Goal: Navigation & Orientation: Find specific page/section

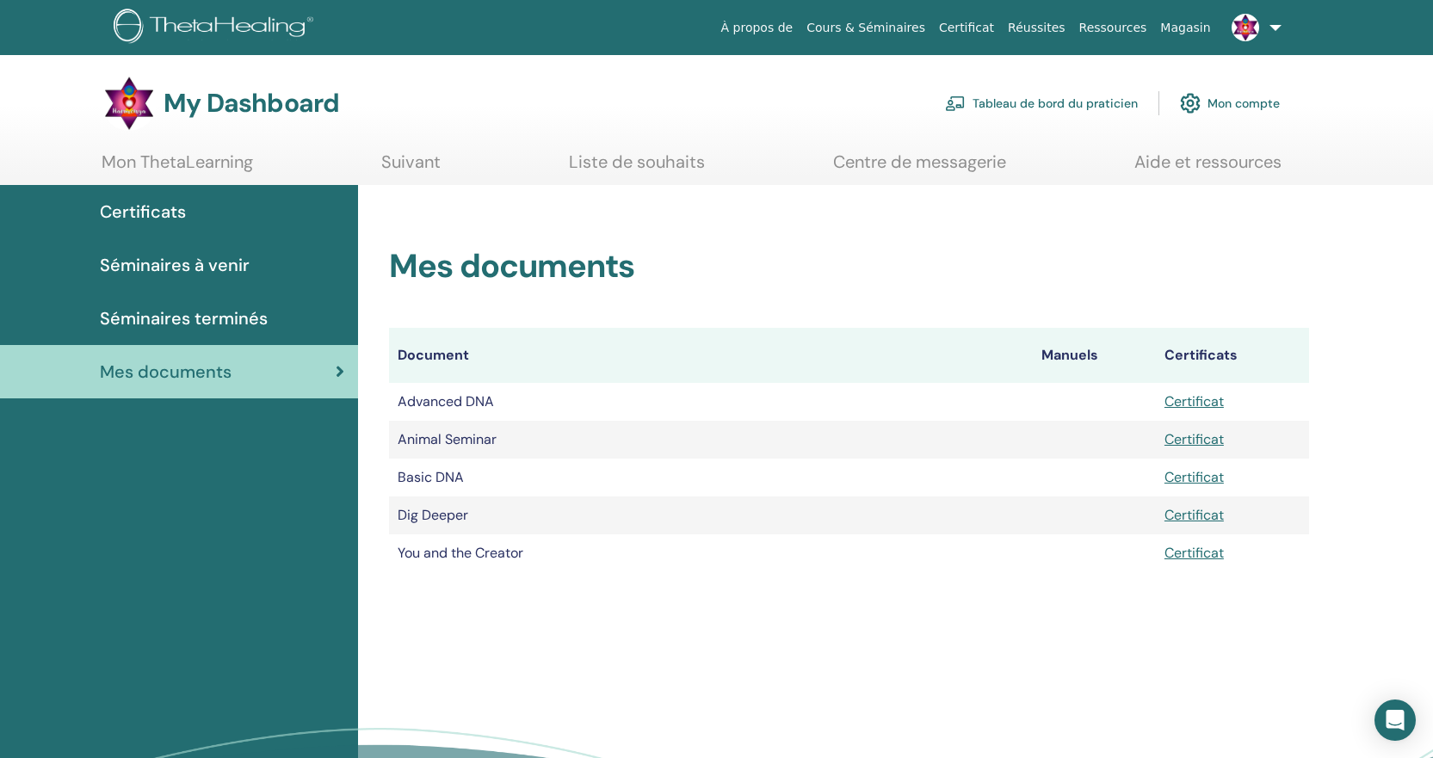
click at [641, 166] on link "Liste de souhaits" at bounding box center [637, 169] width 136 height 34
click at [158, 163] on link "Mon ThetaLearning" at bounding box center [178, 169] width 152 height 34
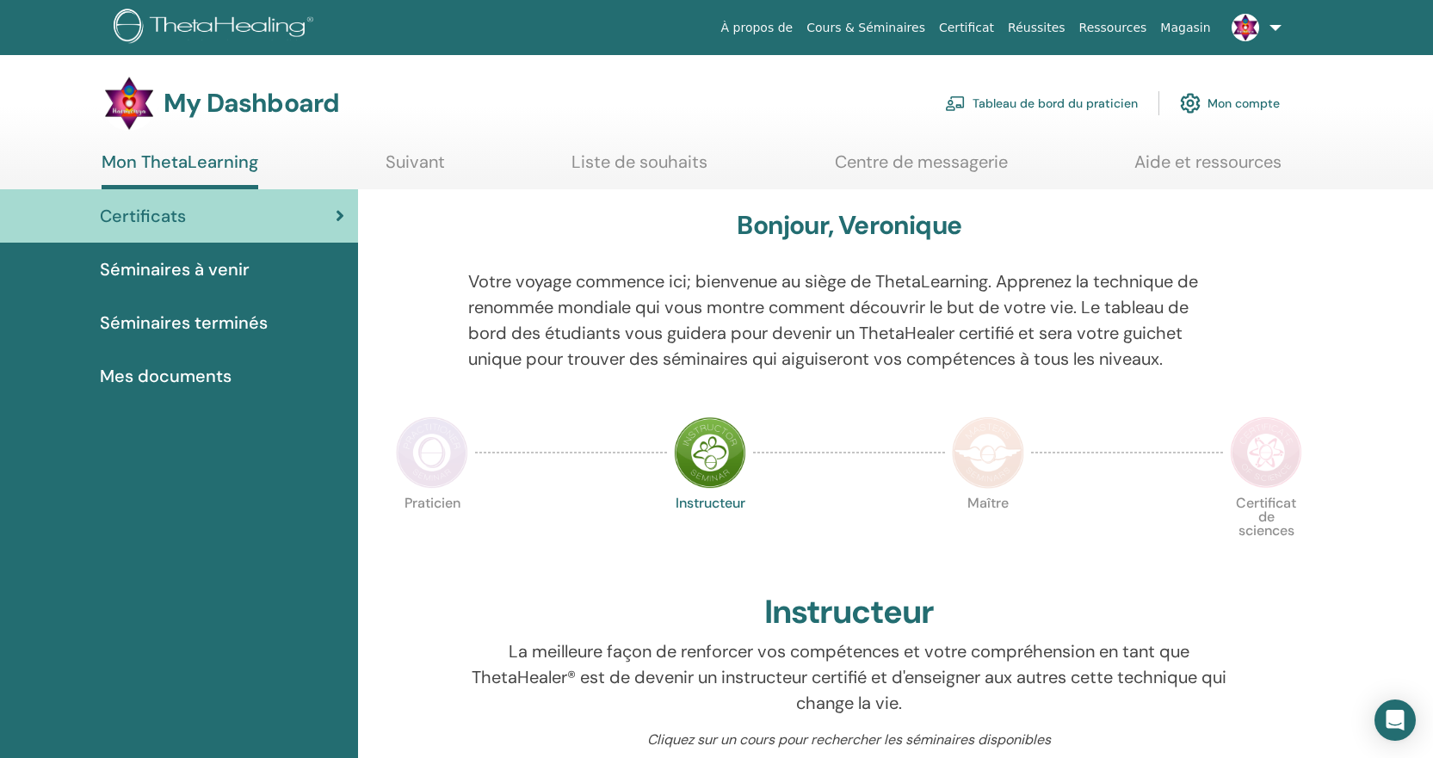
click at [1089, 108] on link "Tableau de bord du praticien" at bounding box center [1041, 103] width 193 height 38
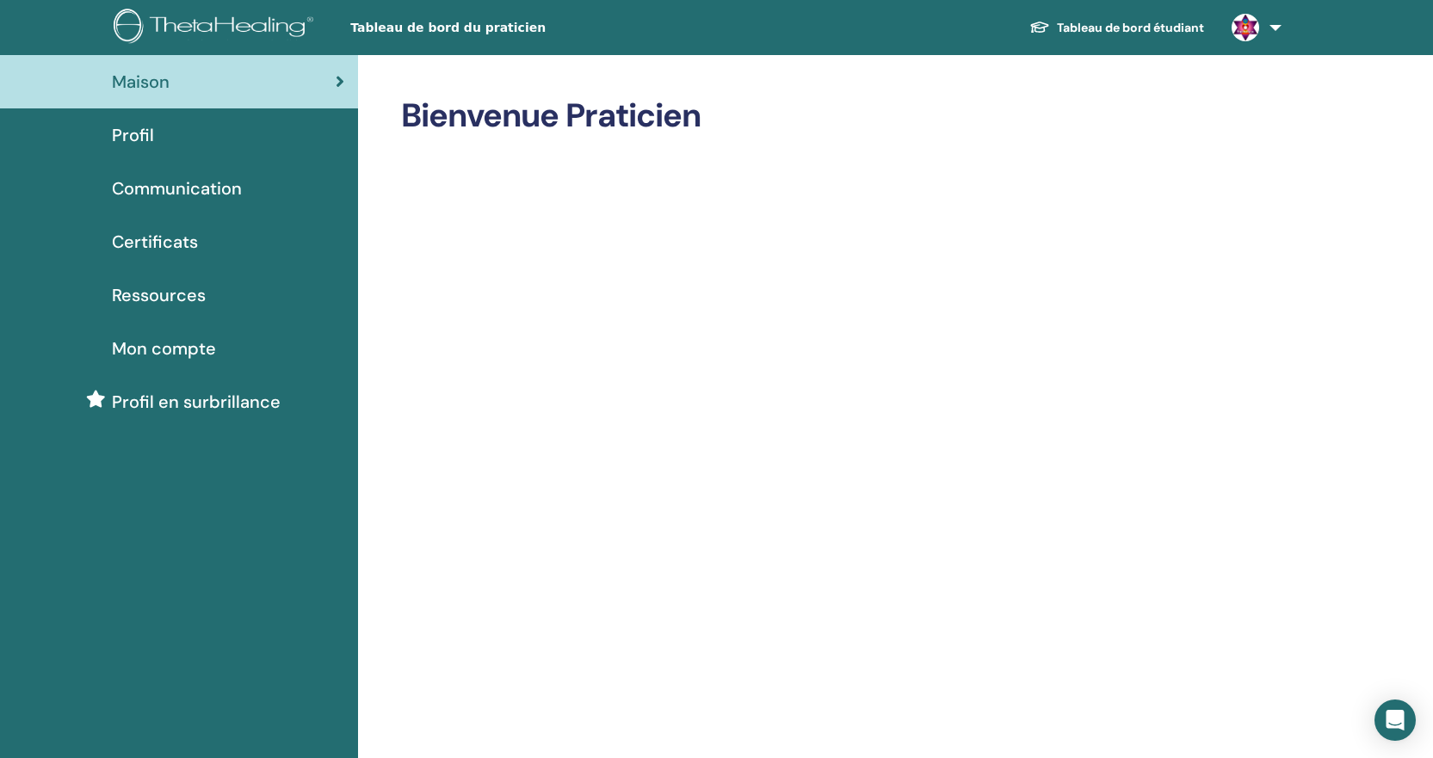
click at [133, 135] on span "Profil" at bounding box center [133, 135] width 42 height 26
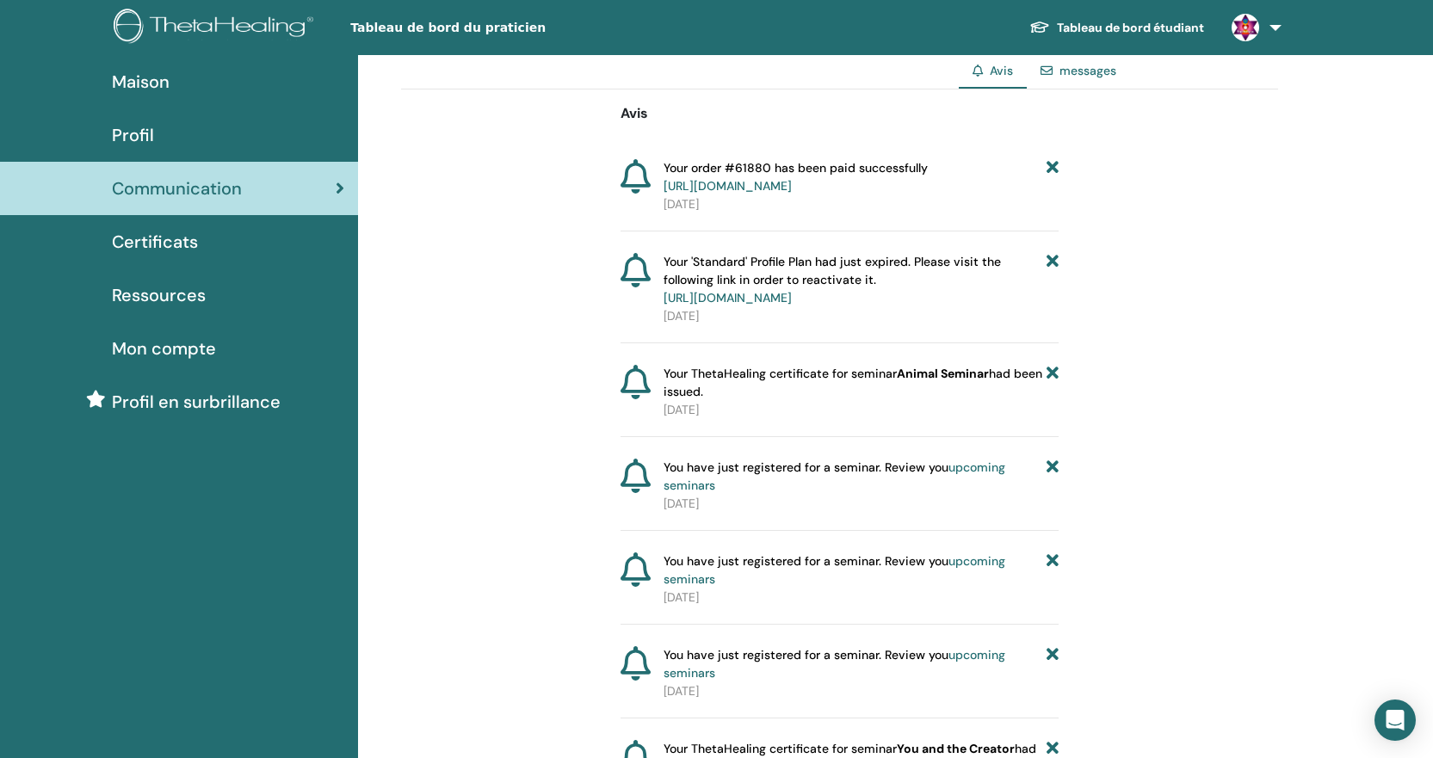
click at [792, 182] on link "https://member.thetahealing.com/member/account/subscriptions/purchases" at bounding box center [728, 185] width 128 height 15
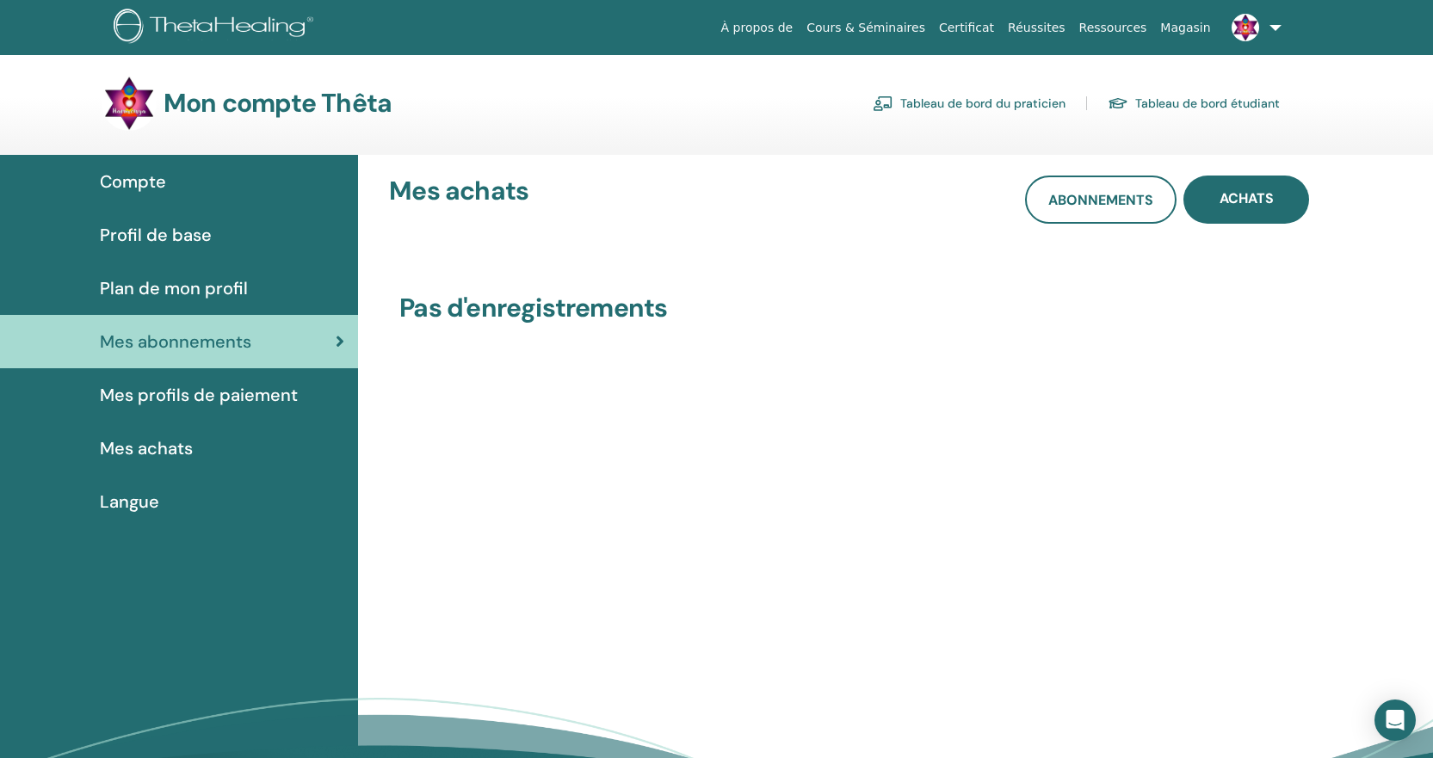
click at [240, 393] on span "Mes profils de paiement" at bounding box center [199, 395] width 198 height 26
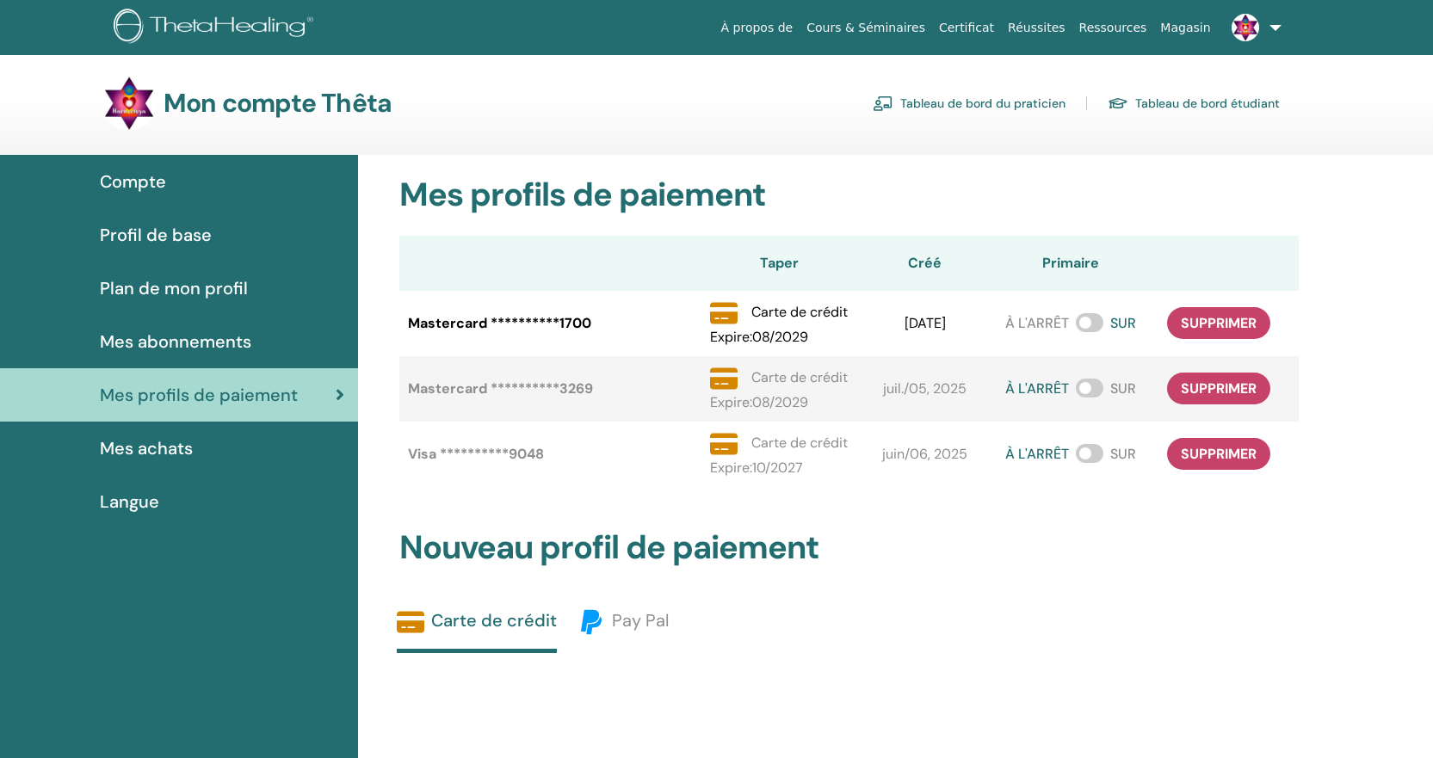
click at [170, 449] on span "Mes achats" at bounding box center [146, 449] width 93 height 26
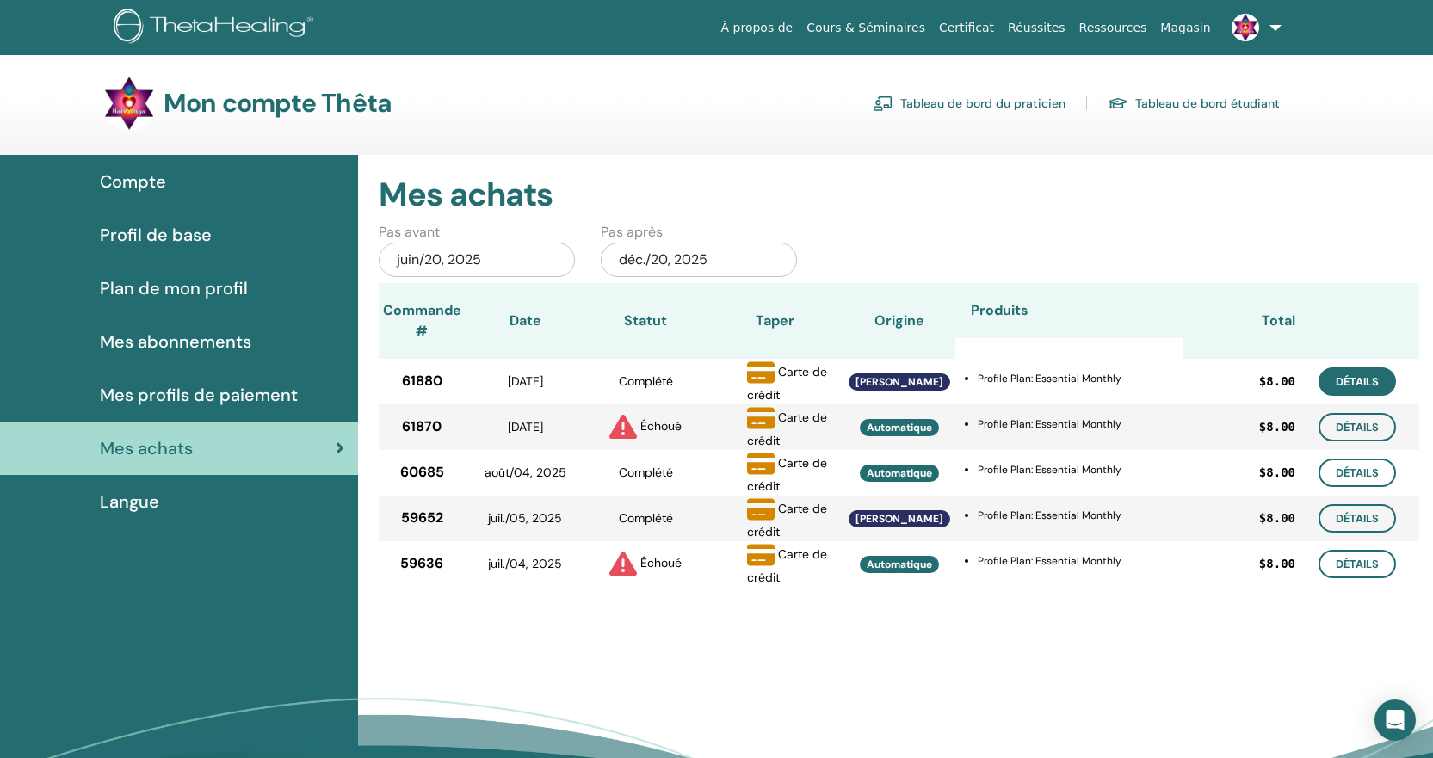
click at [1364, 380] on link "Détails" at bounding box center [1357, 382] width 77 height 28
click at [202, 287] on span "Plan de mon profil" at bounding box center [174, 288] width 148 height 26
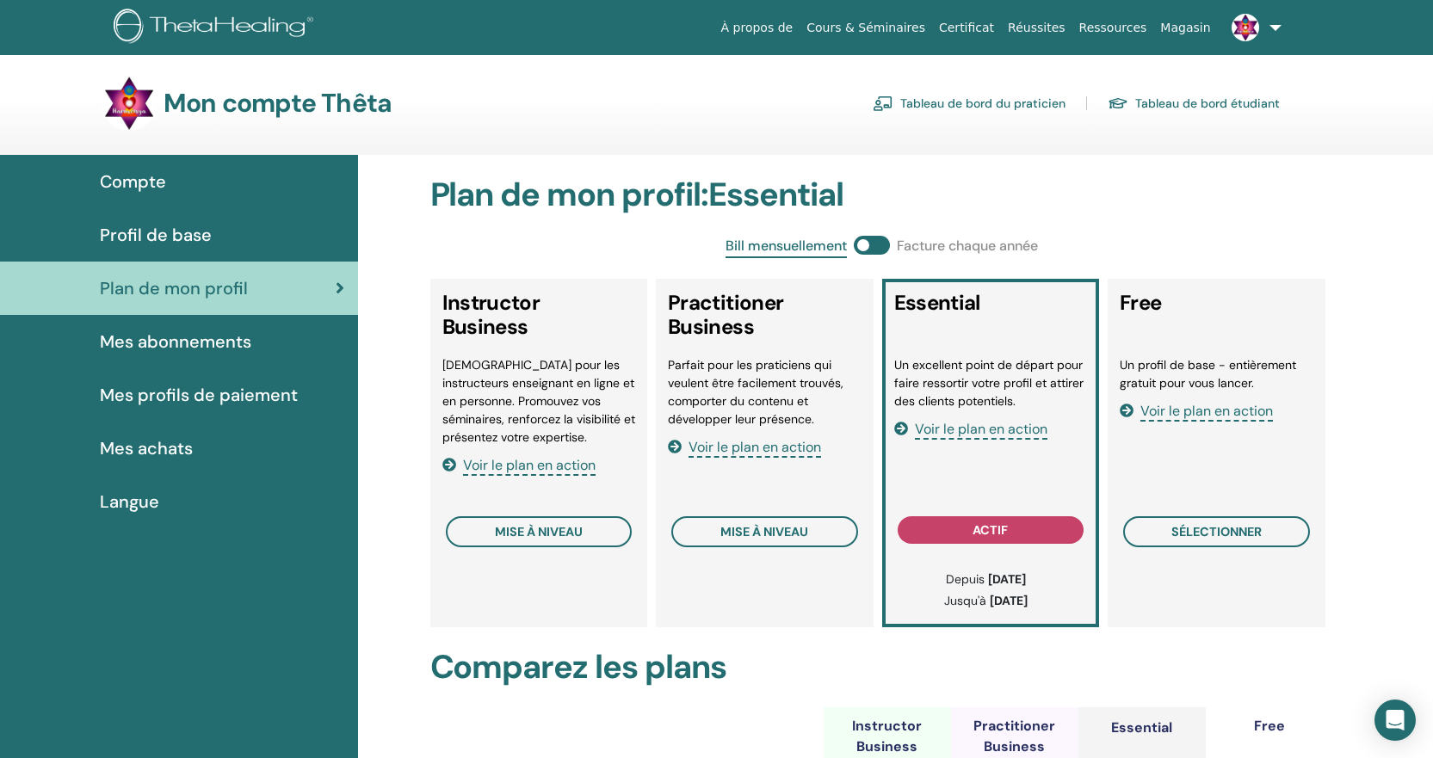
click at [1216, 101] on link "Tableau de bord étudiant" at bounding box center [1194, 104] width 172 height 28
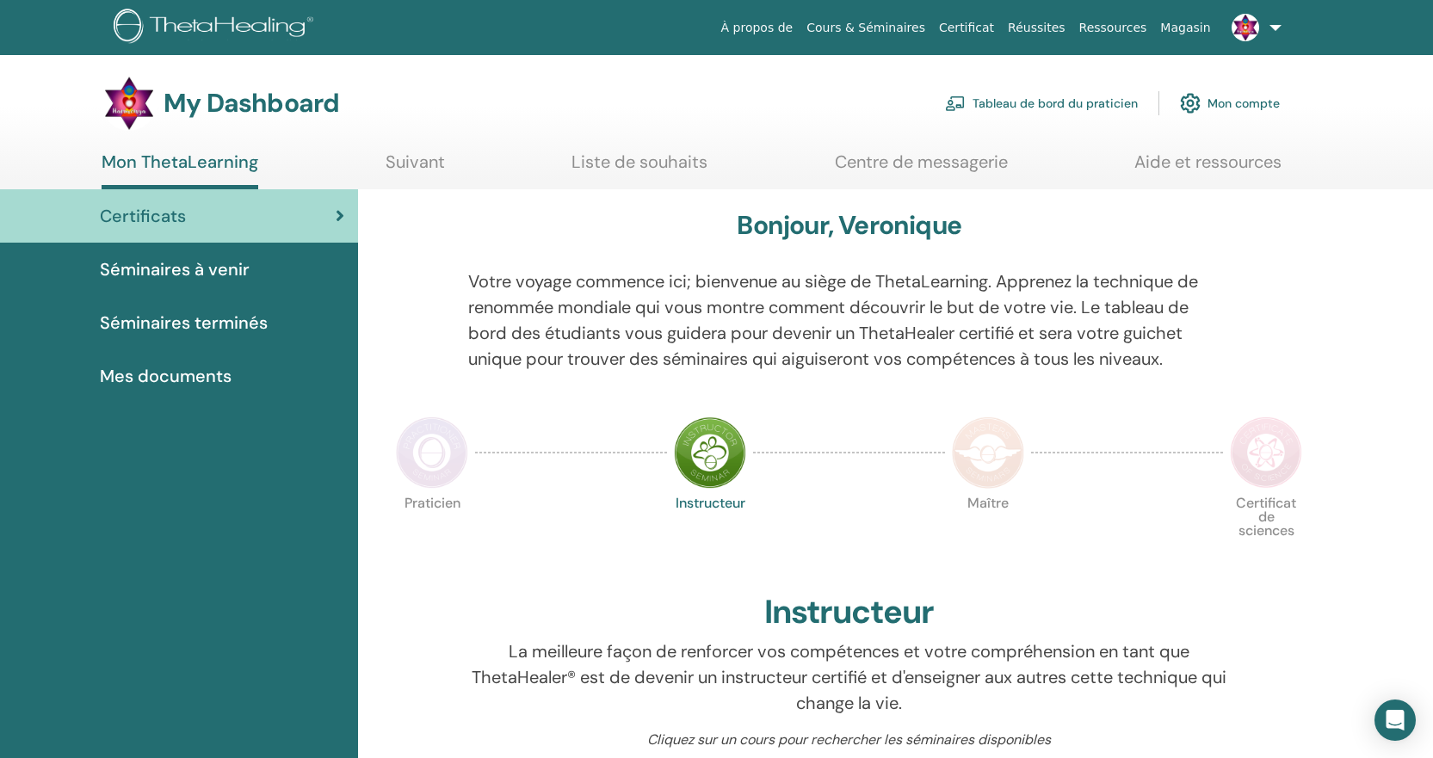
click at [1256, 106] on link "Mon compte" at bounding box center [1230, 103] width 100 height 38
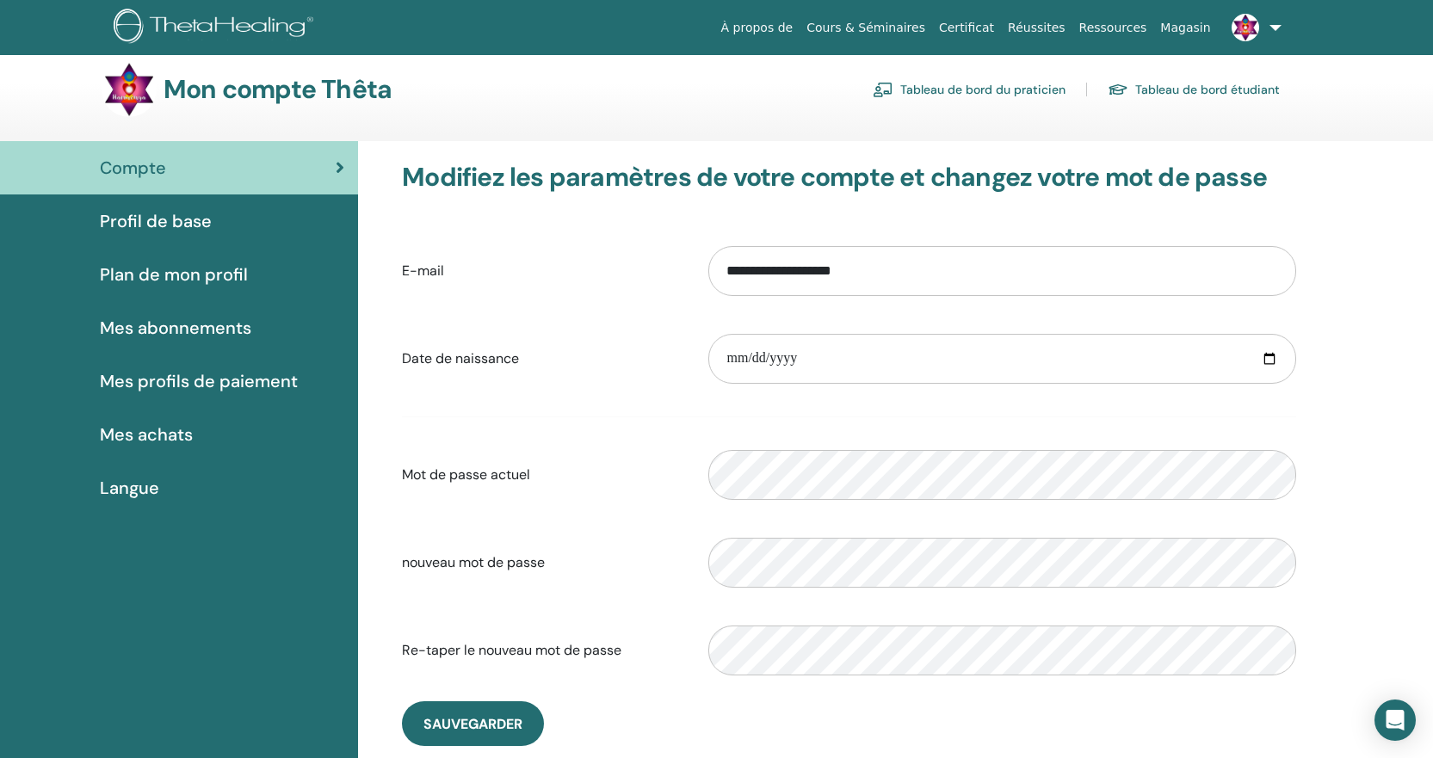
scroll to position [11, 0]
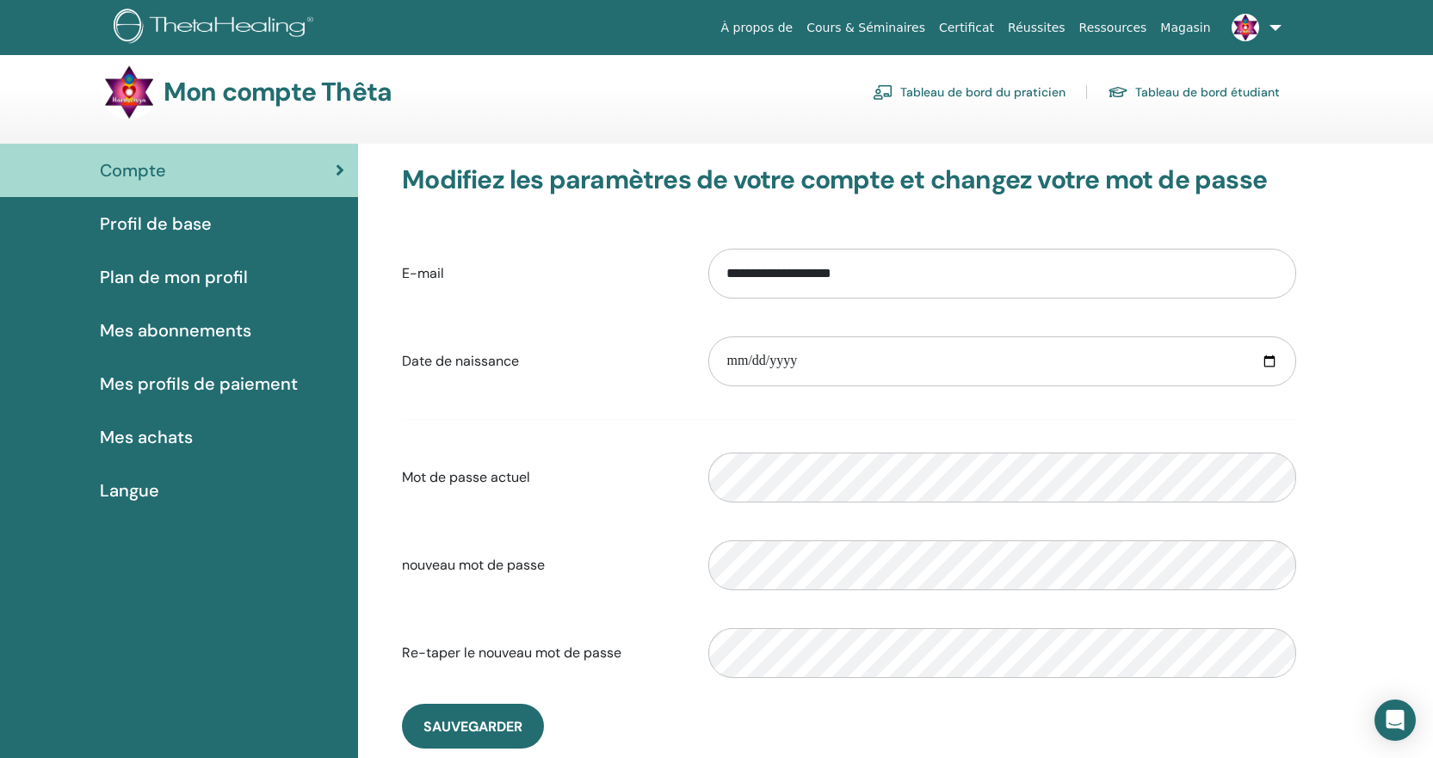
click at [1252, 27] on img at bounding box center [1246, 28] width 28 height 28
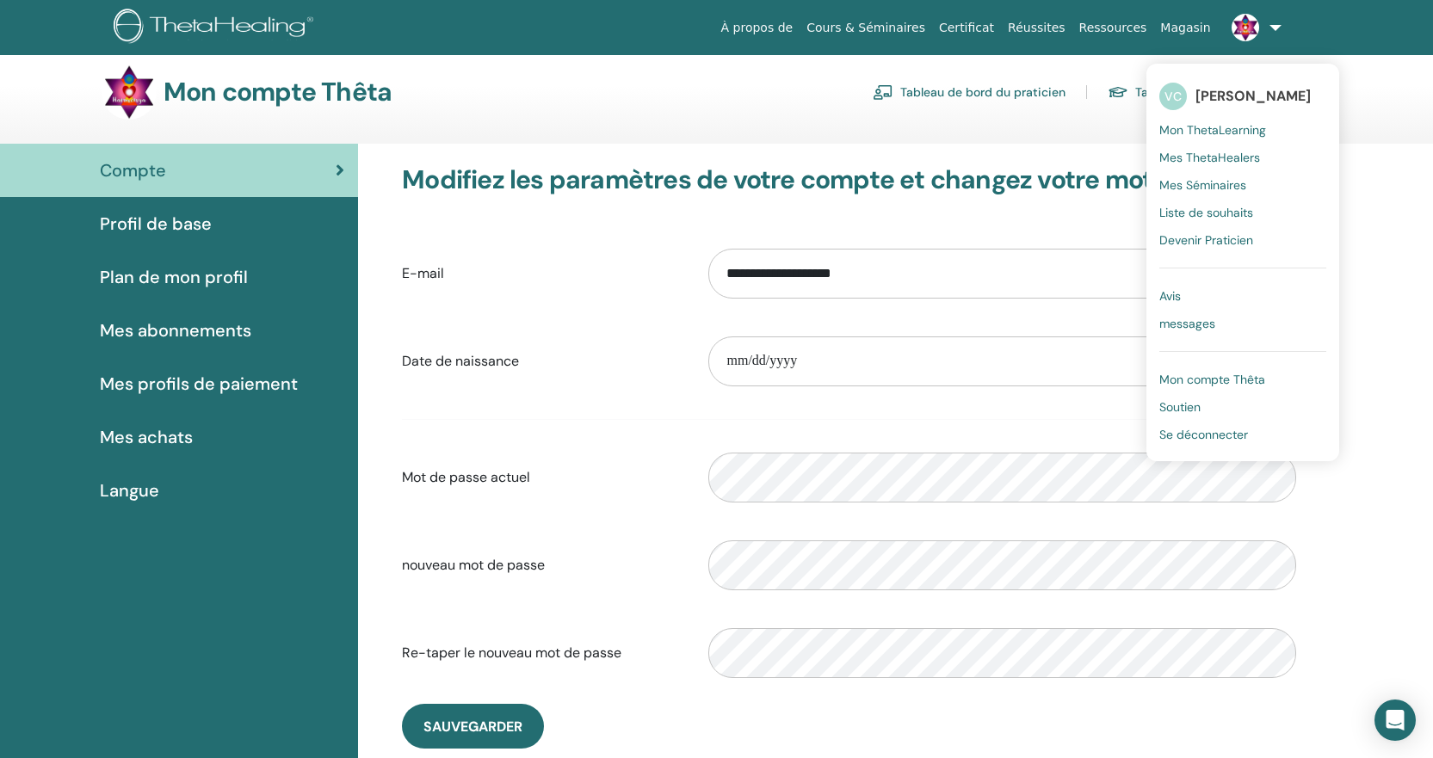
click at [1237, 378] on span "Mon compte Thêta" at bounding box center [1213, 379] width 106 height 15
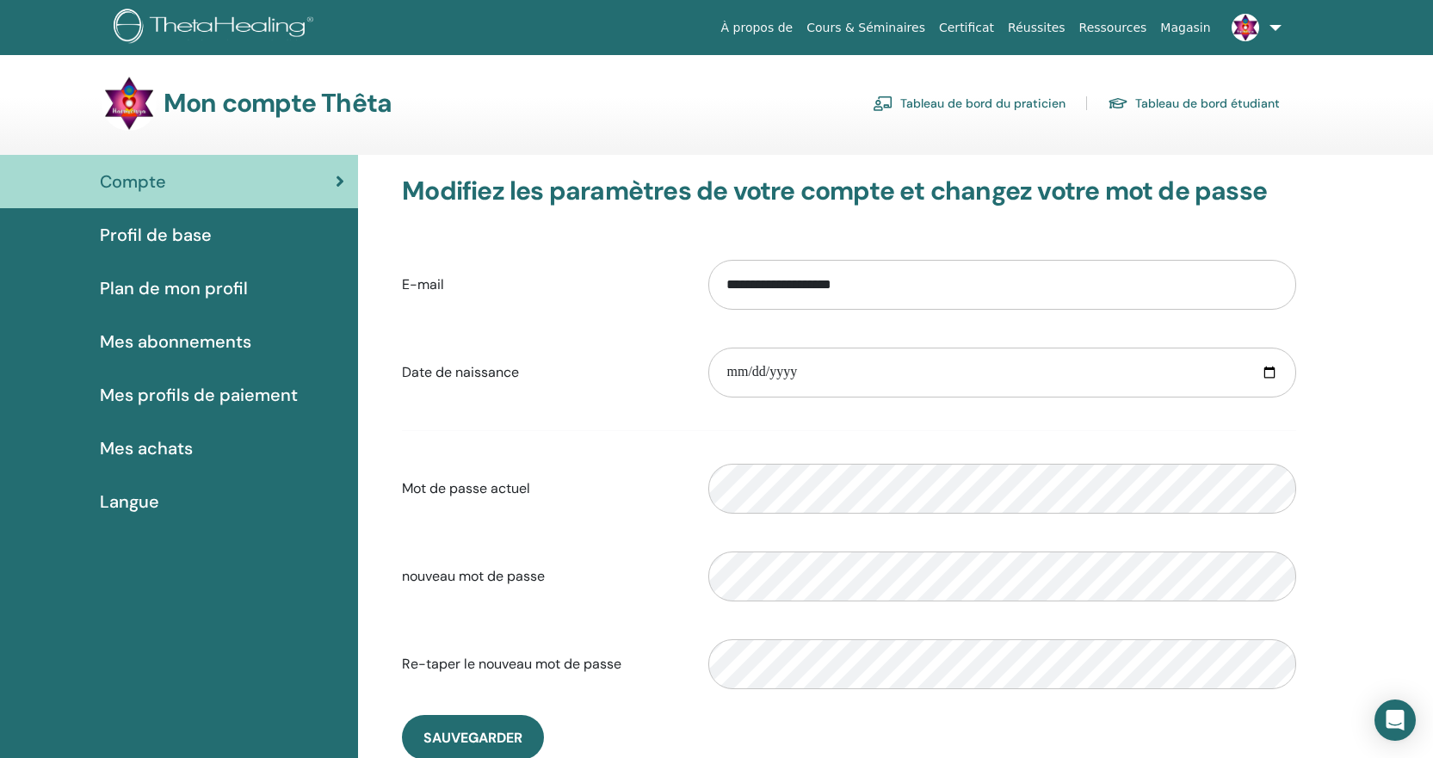
click at [154, 232] on span "Profil de base" at bounding box center [156, 235] width 112 height 26
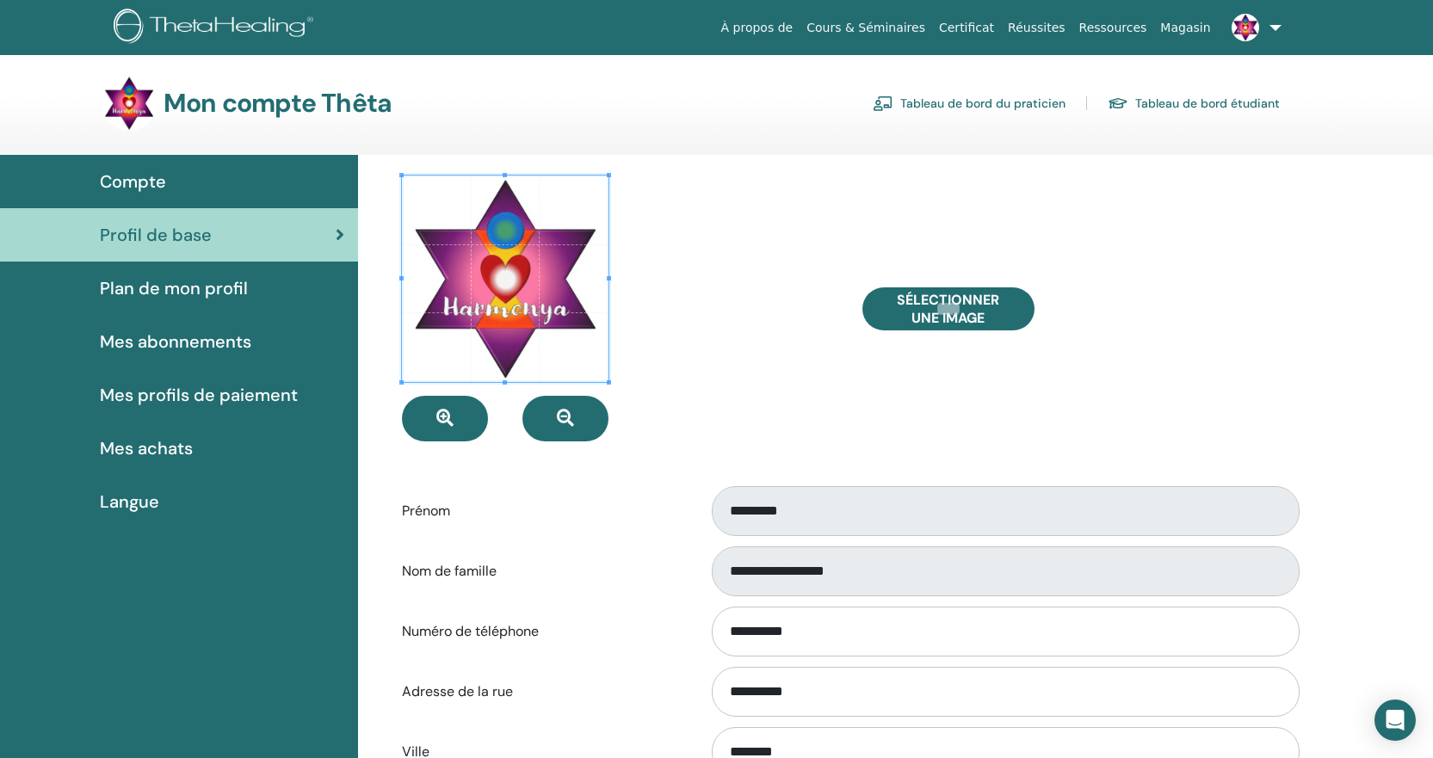
click at [191, 287] on span "Plan de mon profil" at bounding box center [174, 288] width 148 height 26
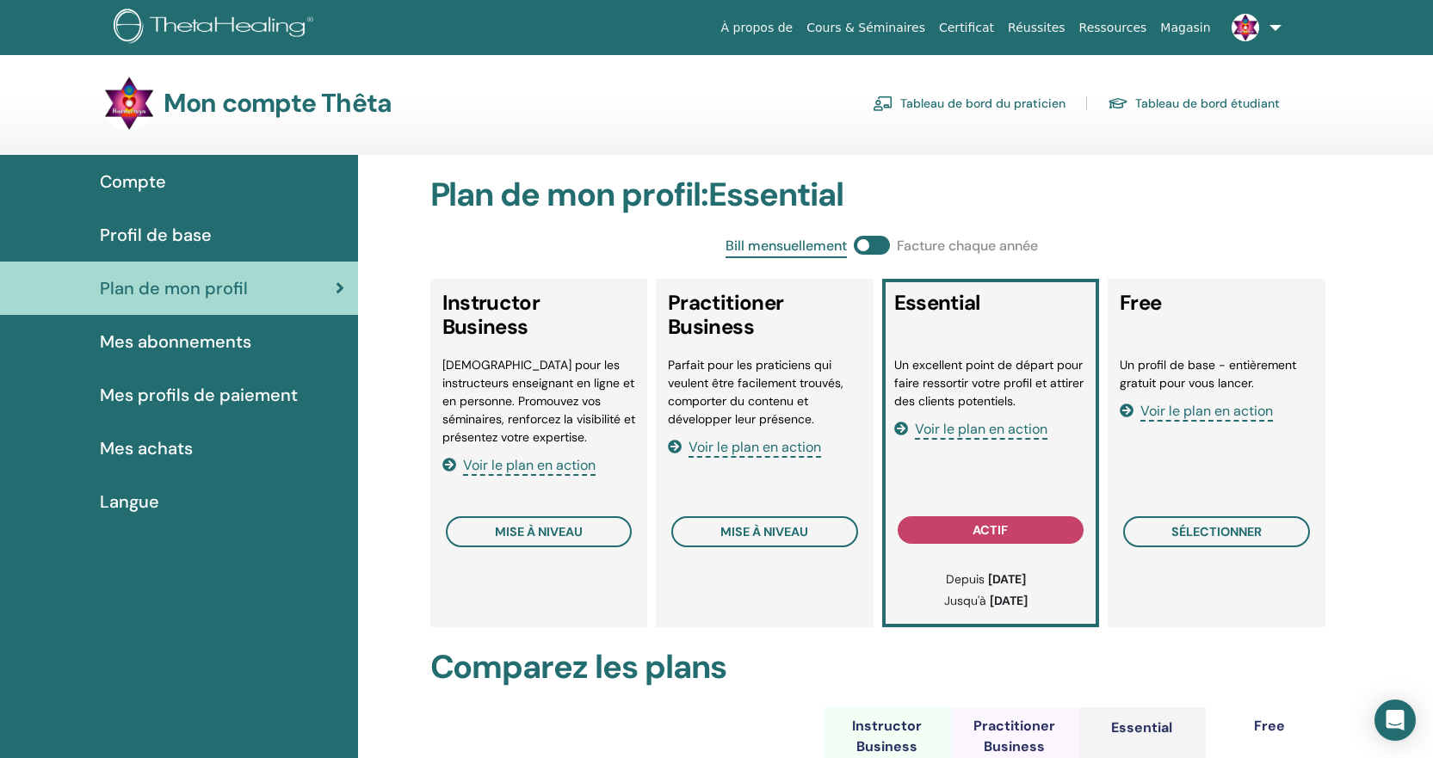
click at [212, 336] on span "Mes abonnements" at bounding box center [176, 342] width 152 height 26
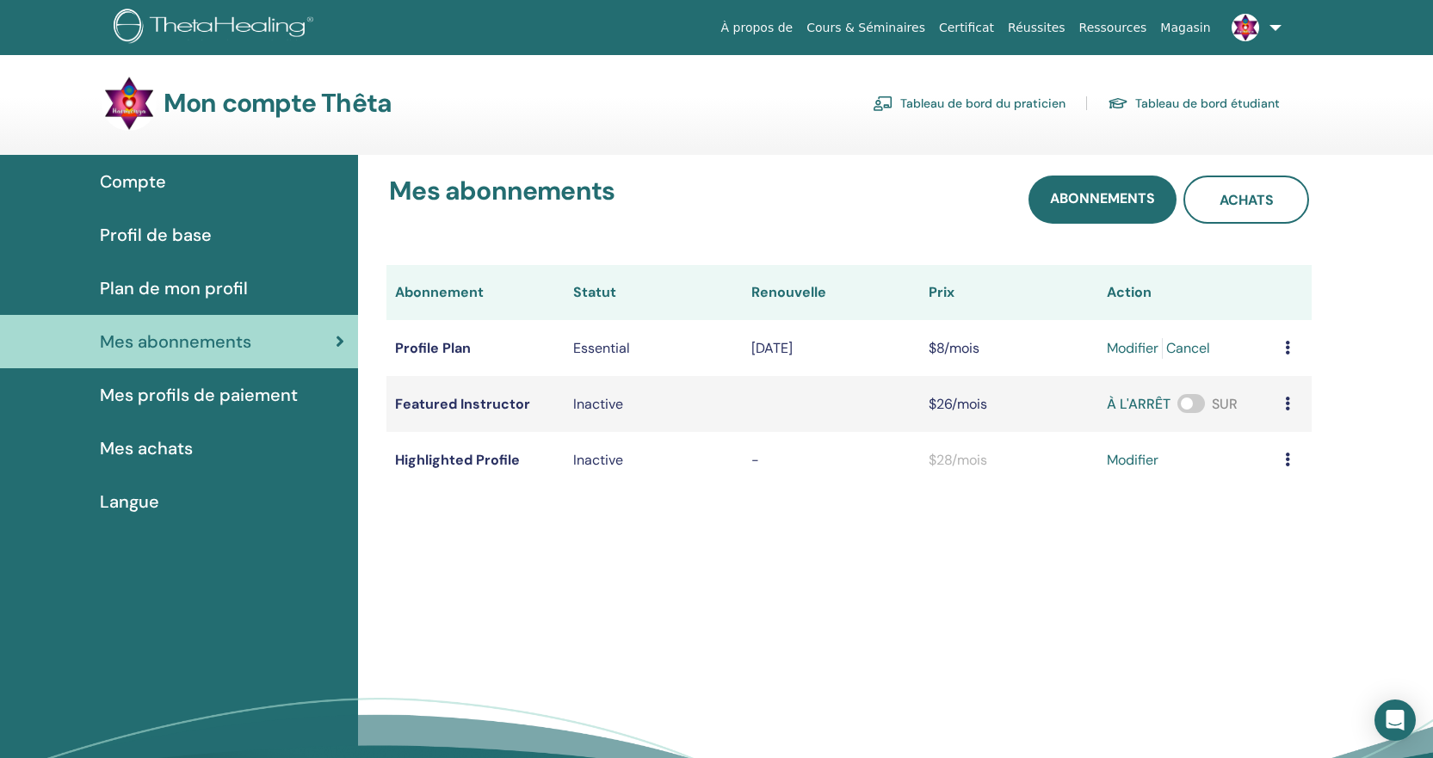
click at [1241, 27] on img at bounding box center [1246, 28] width 28 height 28
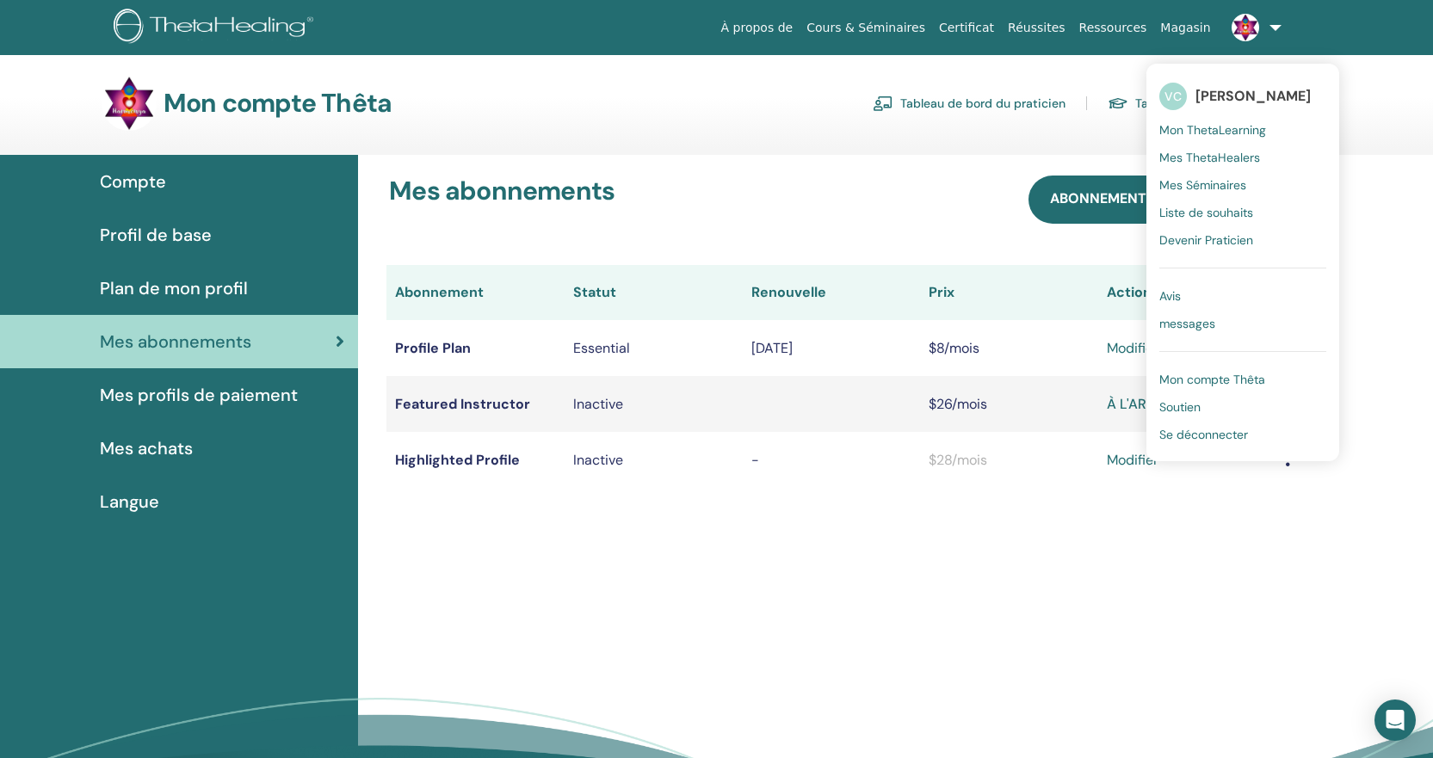
click at [1234, 133] on span "Mon ThetaLearning" at bounding box center [1213, 129] width 107 height 15
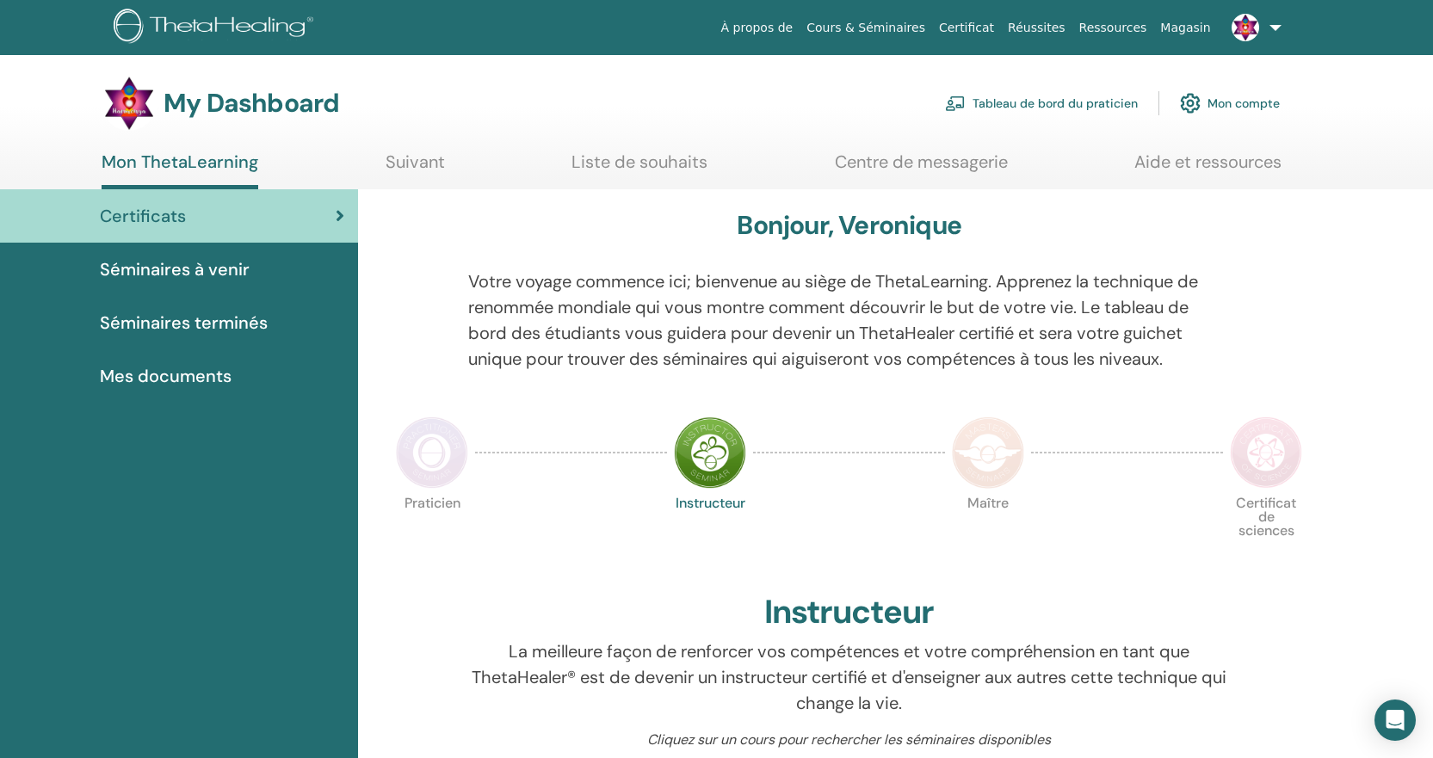
click at [162, 270] on span "Séminaires à venir" at bounding box center [175, 270] width 150 height 26
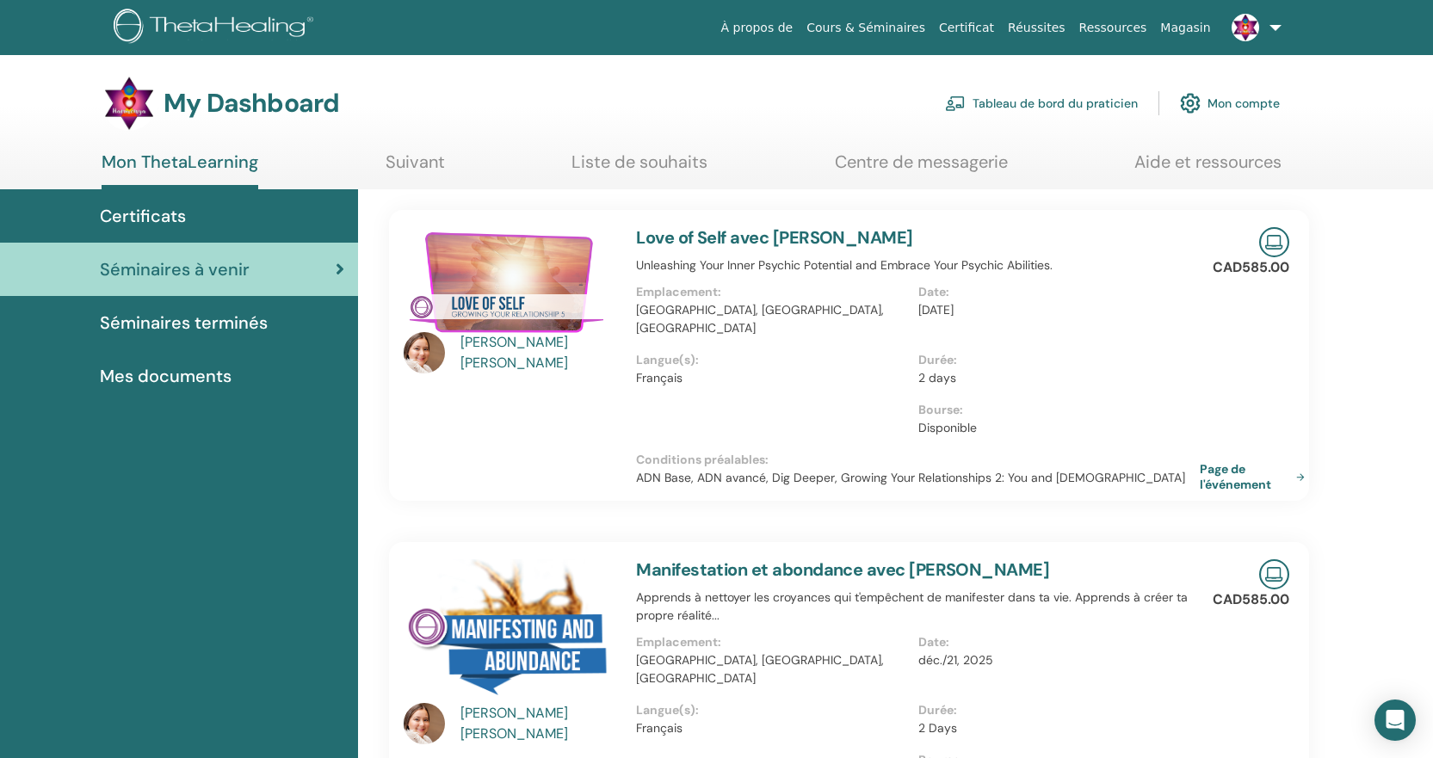
click at [495, 290] on img at bounding box center [510, 282] width 212 height 110
click at [1232, 461] on link "Page de l'événement" at bounding box center [1259, 476] width 112 height 31
click at [224, 324] on span "Séminaires terminés" at bounding box center [184, 323] width 168 height 26
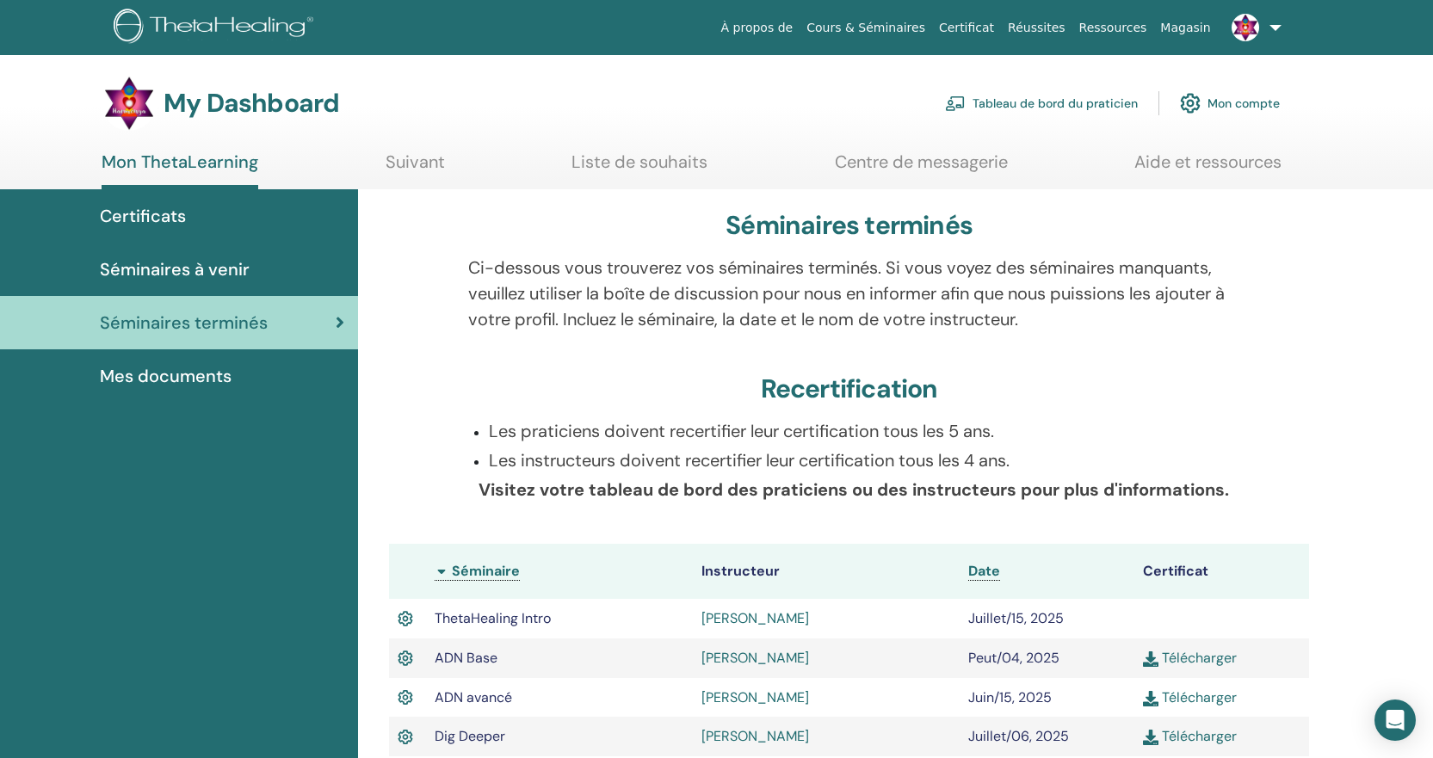
click at [192, 374] on span "Mes documents" at bounding box center [166, 376] width 132 height 26
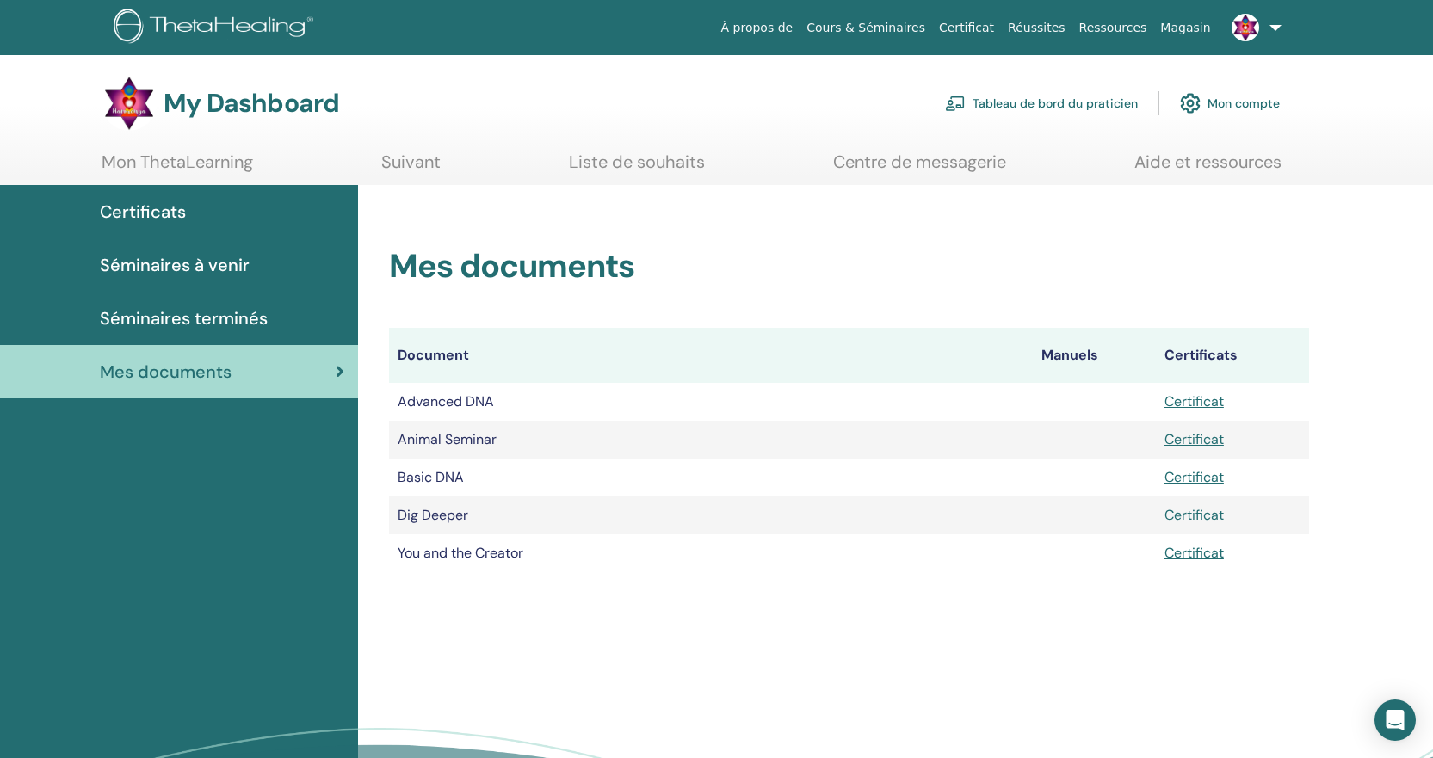
click at [1065, 103] on link "Tableau de bord du praticien" at bounding box center [1041, 103] width 193 height 38
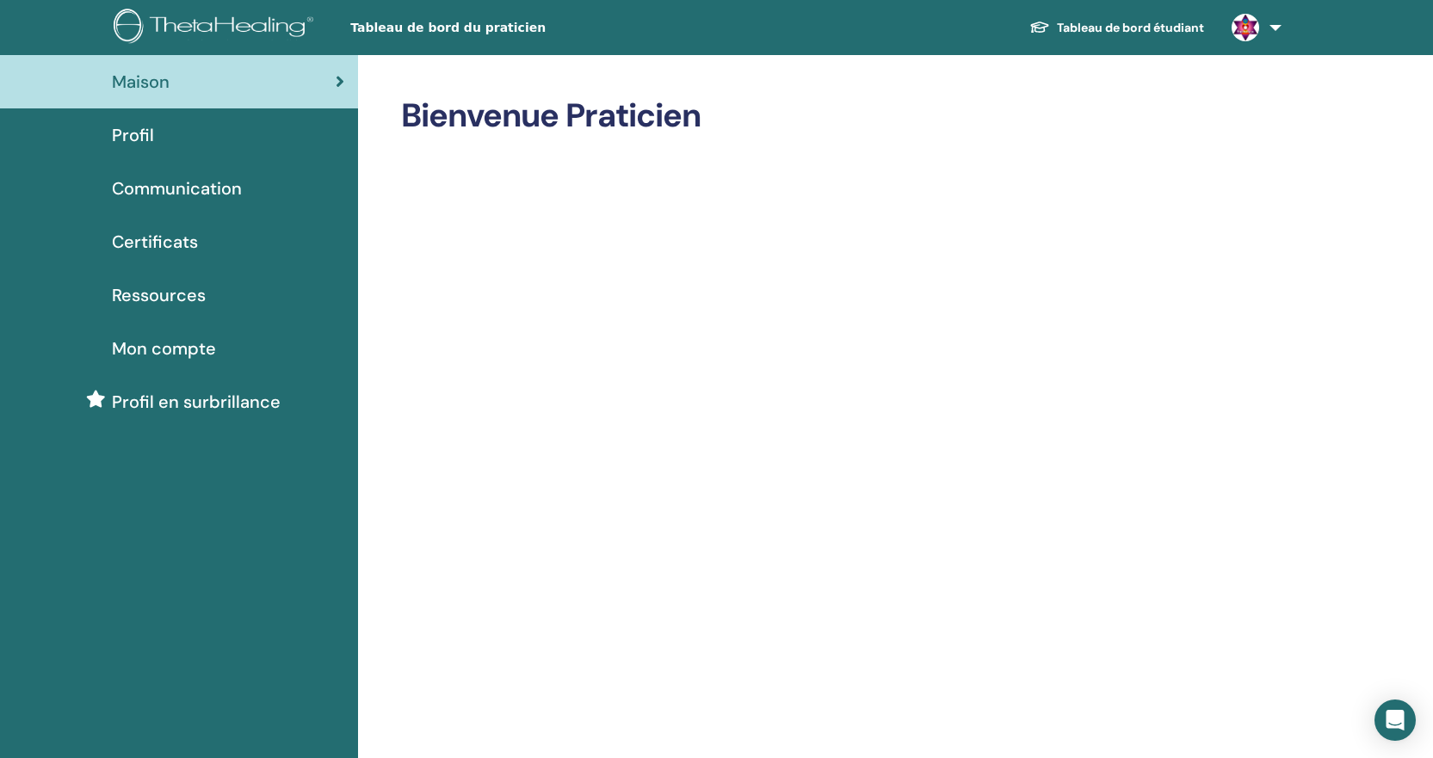
click at [178, 350] on span "Mon compte" at bounding box center [164, 349] width 104 height 26
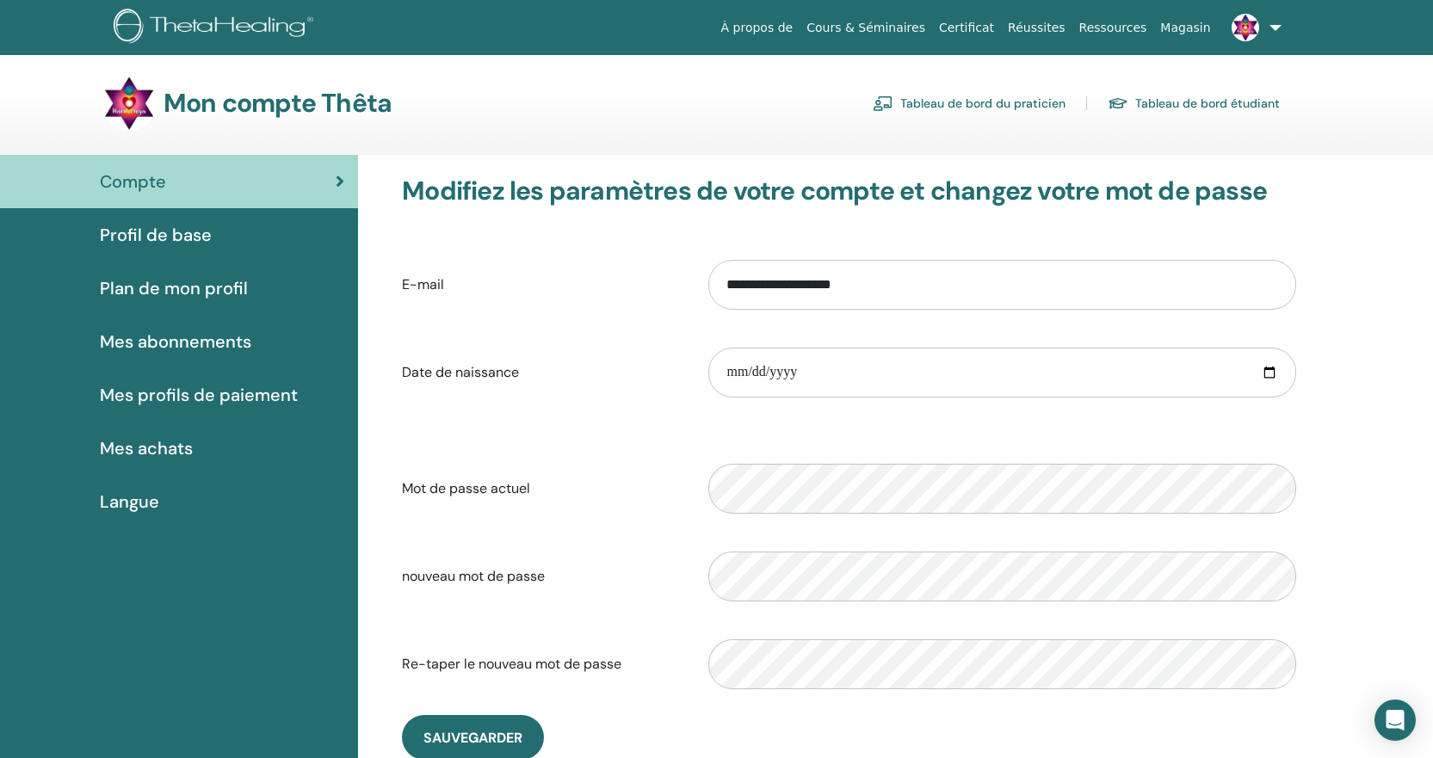
click at [1217, 98] on link "Tableau de bord étudiant" at bounding box center [1194, 104] width 172 height 28
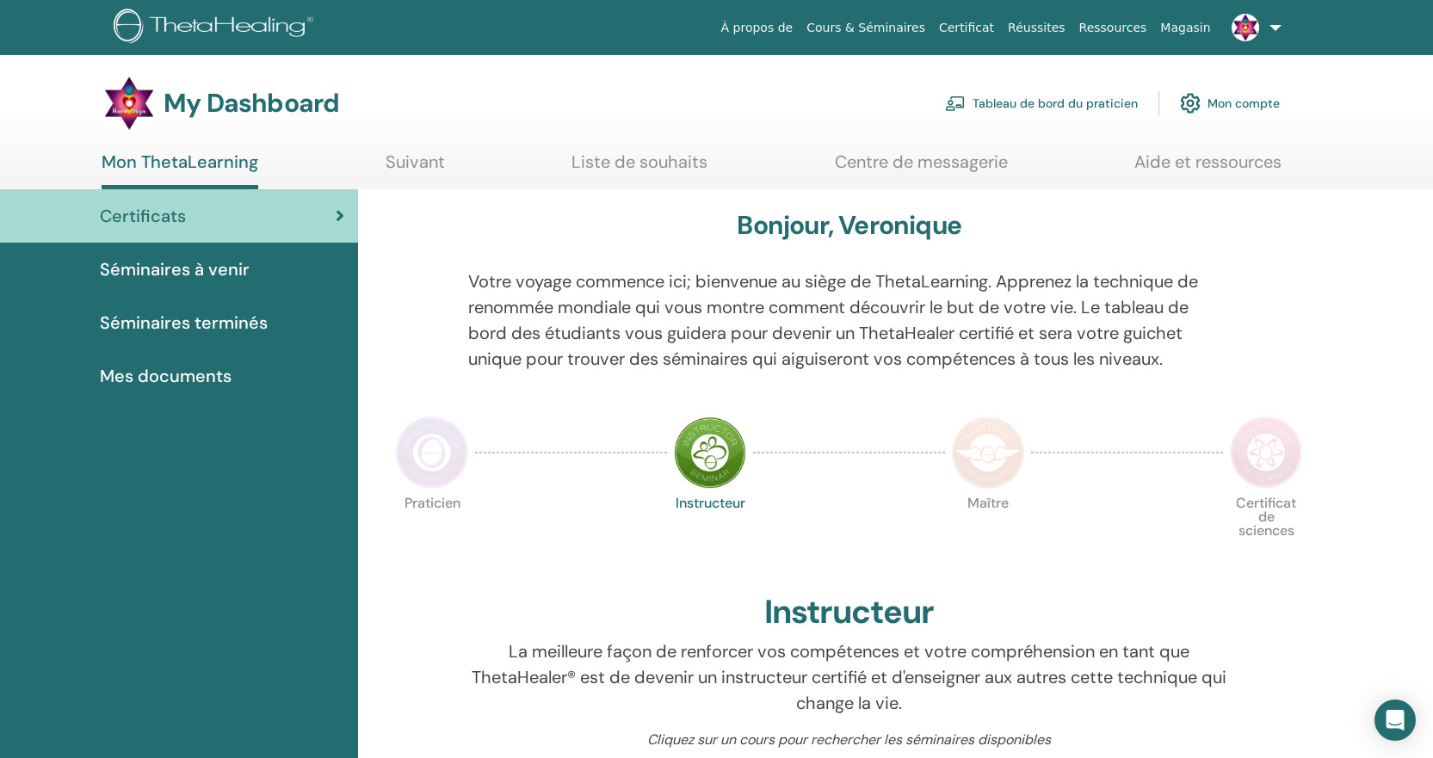
click at [422, 160] on link "Suivant" at bounding box center [415, 169] width 59 height 34
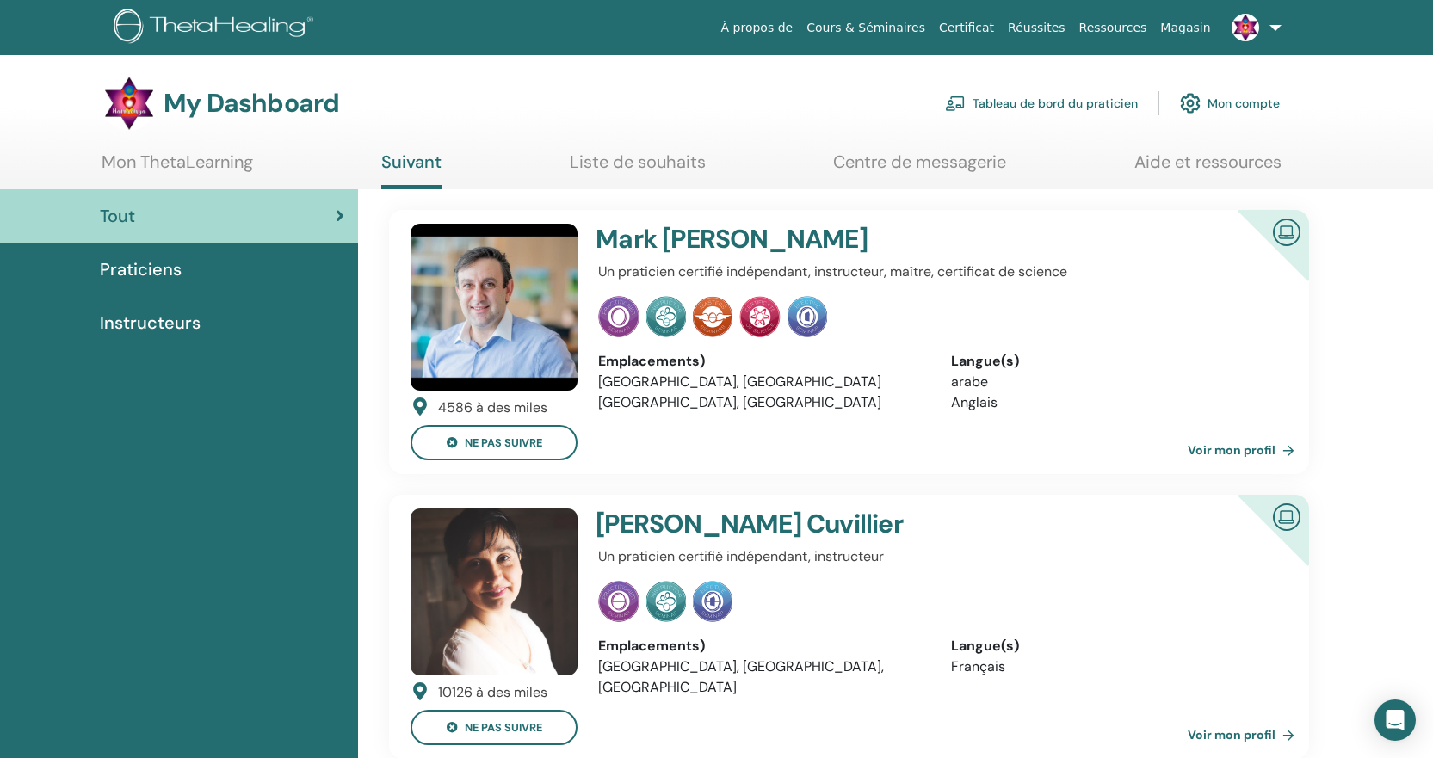
click at [206, 166] on link "Mon ThetaLearning" at bounding box center [178, 169] width 152 height 34
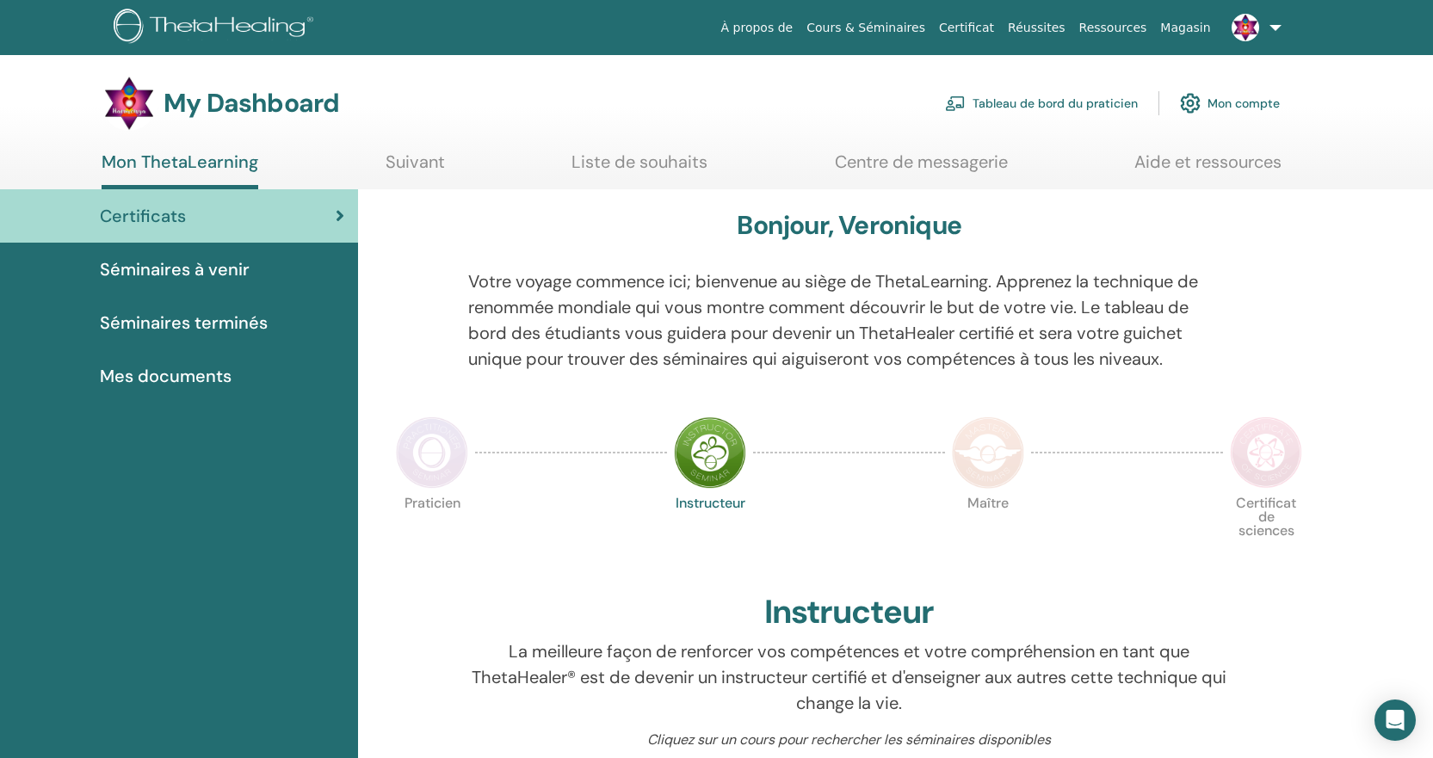
click at [409, 166] on link "Suivant" at bounding box center [415, 169] width 59 height 34
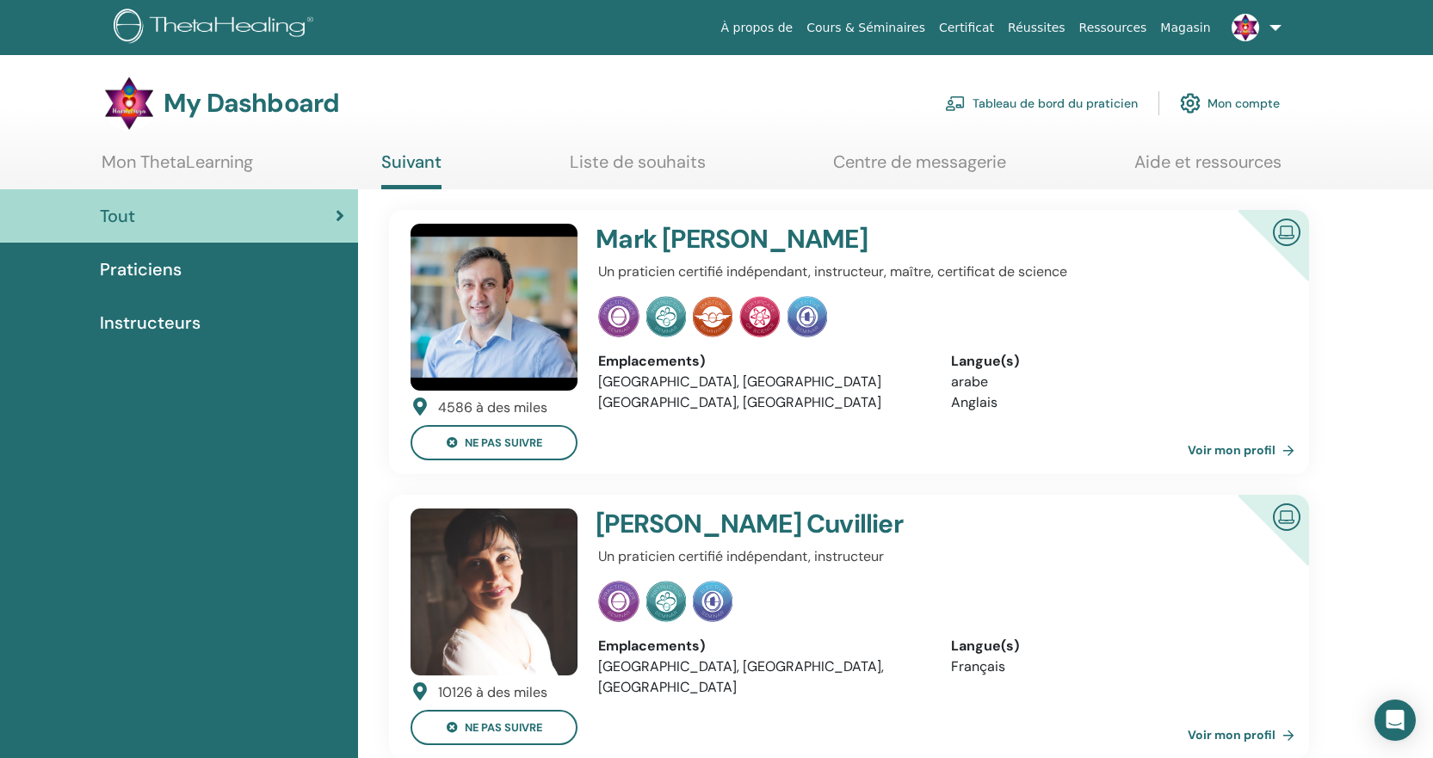
click at [1245, 449] on link "Voir mon profil" at bounding box center [1245, 450] width 114 height 34
